Goal: Task Accomplishment & Management: Manage account settings

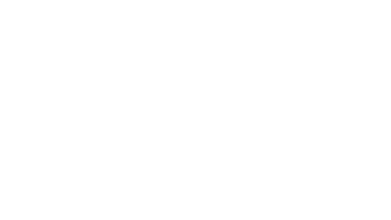
select select "**"
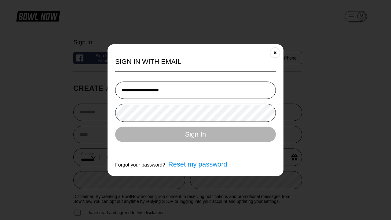
type input "**********"
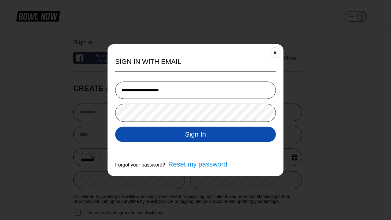
click at [196, 135] on button "Sign In" at bounding box center [195, 134] width 161 height 15
